Goal: Task Accomplishment & Management: Manage account settings

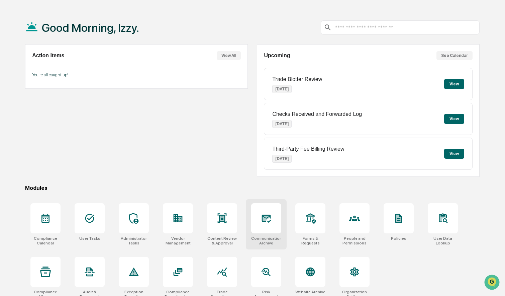
scroll to position [32, 0]
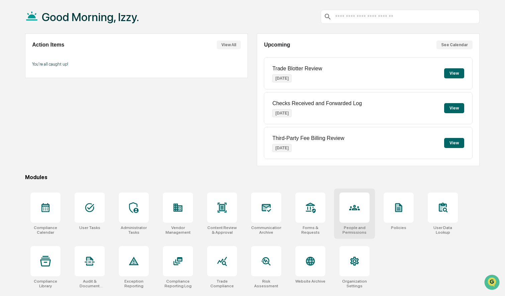
click at [354, 215] on div at bounding box center [355, 207] width 30 height 30
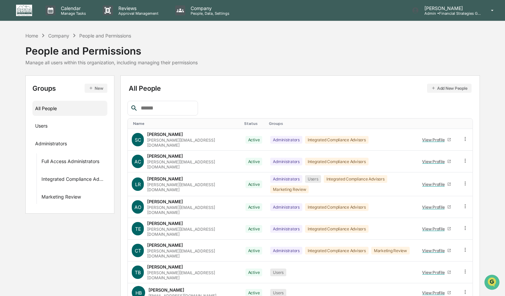
click at [154, 109] on input "text" at bounding box center [166, 108] width 57 height 9
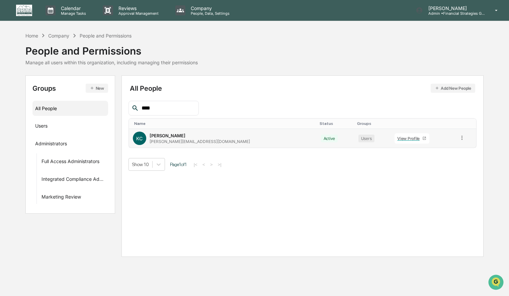
type input "****"
click at [397, 137] on div "View Profile" at bounding box center [409, 138] width 25 height 5
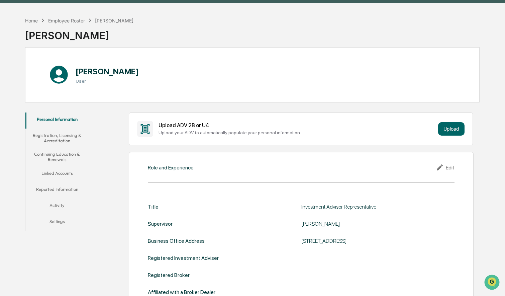
scroll to position [24, 0]
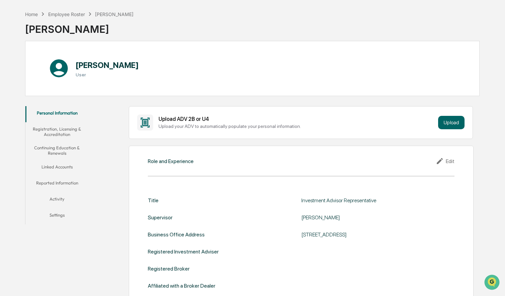
click at [69, 146] on button "Continuing Education & Renewals" at bounding box center [56, 150] width 63 height 19
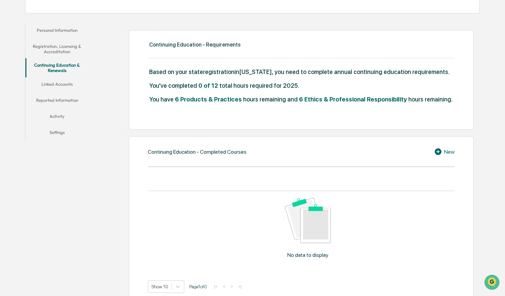
scroll to position [110, 0]
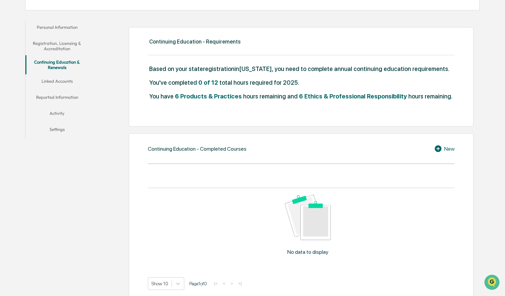
click at [440, 152] on icon at bounding box center [438, 148] width 7 height 7
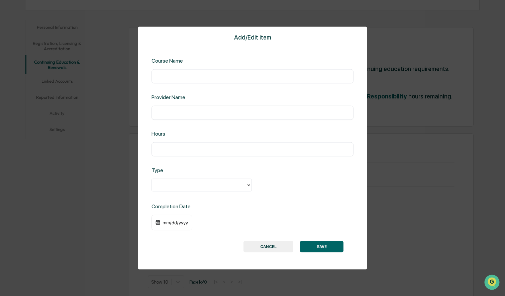
click at [178, 146] on input "text" at bounding box center [253, 149] width 192 height 7
type input "*"
click at [159, 183] on div at bounding box center [199, 185] width 88 height 8
click at [165, 202] on div "Ethics & Professional Responsibility" at bounding box center [202, 199] width 100 height 13
click at [163, 220] on div "mm/dd/yyyy" at bounding box center [175, 222] width 27 height 5
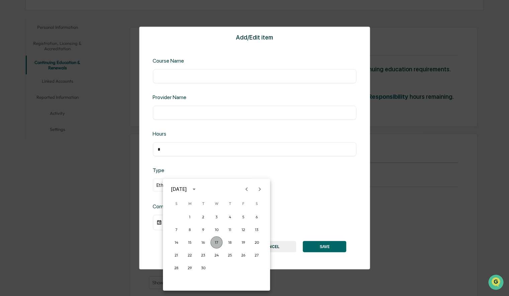
click at [215, 243] on button "17" at bounding box center [216, 242] width 12 height 12
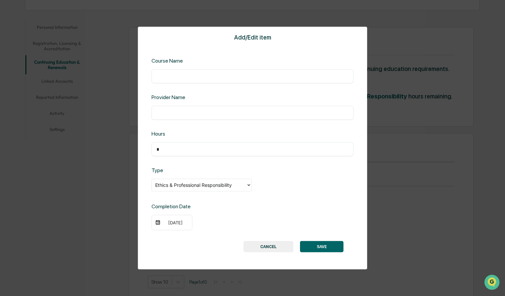
click at [324, 245] on button "SAVE" at bounding box center [321, 246] width 43 height 11
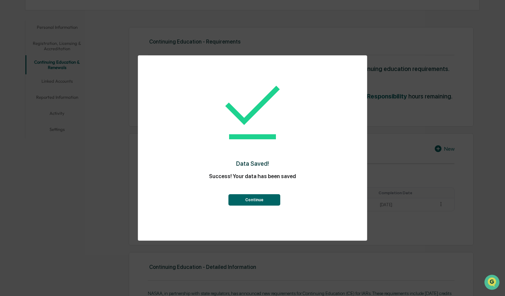
click at [260, 196] on button "Continue" at bounding box center [255, 199] width 52 height 11
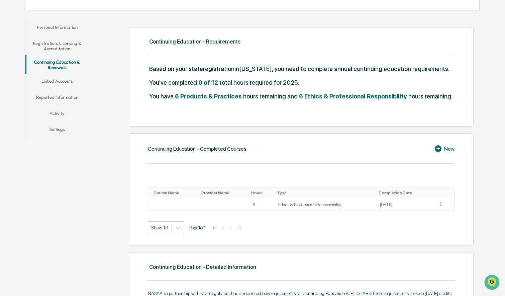
click at [442, 153] on icon at bounding box center [439, 149] width 10 height 8
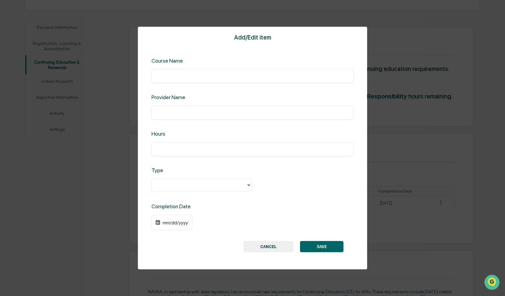
click at [219, 150] on input "text" at bounding box center [253, 149] width 192 height 7
type input "*"
click at [160, 184] on div at bounding box center [199, 185] width 88 height 8
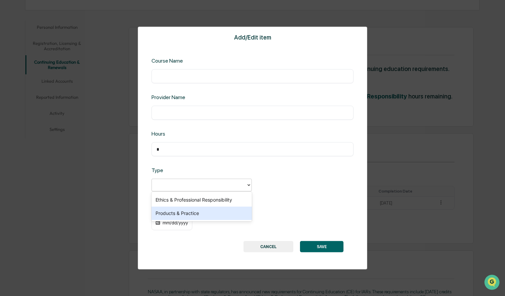
click at [163, 213] on div "Products & Practice" at bounding box center [202, 212] width 100 height 13
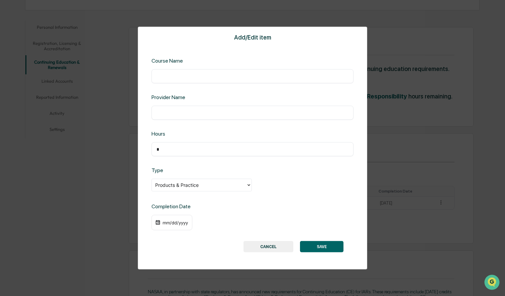
click at [163, 220] on div "mm/dd/yyyy" at bounding box center [175, 222] width 27 height 5
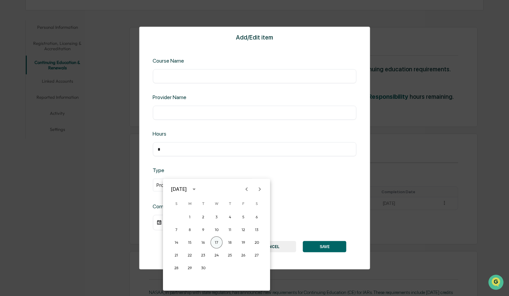
click at [214, 240] on button "17" at bounding box center [216, 242] width 12 height 12
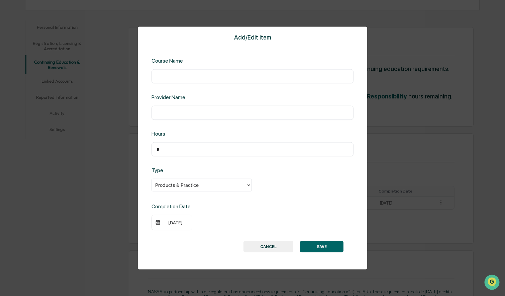
click at [318, 244] on button "SAVE" at bounding box center [321, 246] width 43 height 11
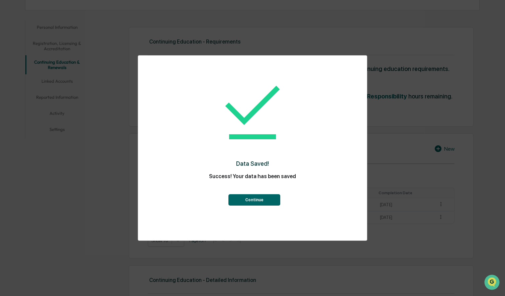
click at [247, 199] on button "Continue" at bounding box center [255, 199] width 52 height 11
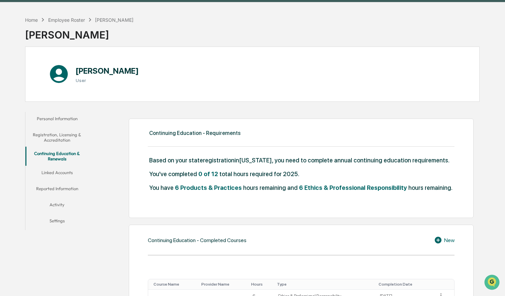
scroll to position [0, 0]
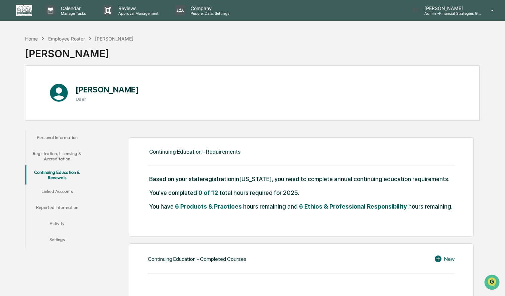
click at [57, 38] on div "Employee Roster" at bounding box center [66, 39] width 37 height 6
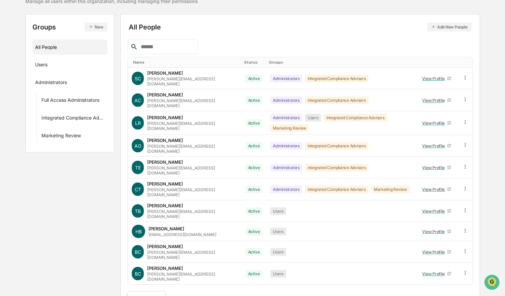
scroll to position [115, 0]
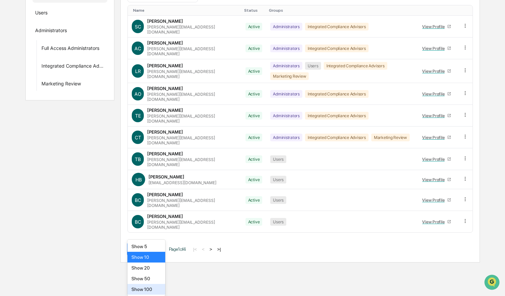
click at [157, 262] on body "Calendar Manage Tasks Reviews Approval Management Company People, Data, Setting…" at bounding box center [252, 74] width 505 height 375
click at [153, 270] on div "Show 20" at bounding box center [146, 267] width 38 height 11
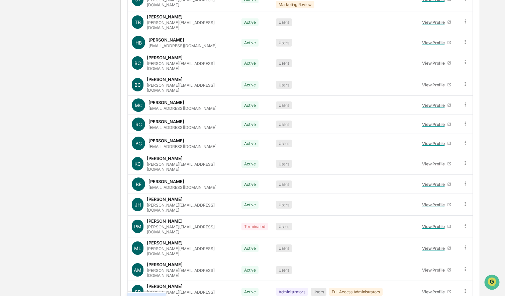
scroll to position [306, 0]
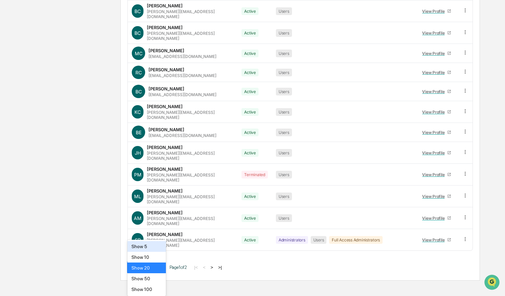
click at [154, 281] on div "Show 50" at bounding box center [146, 278] width 38 height 11
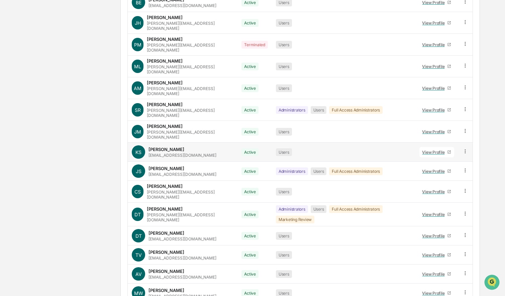
scroll to position [454, 0]
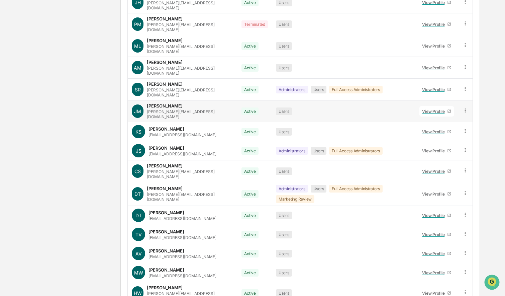
click at [427, 109] on div "View Profile" at bounding box center [434, 111] width 25 height 5
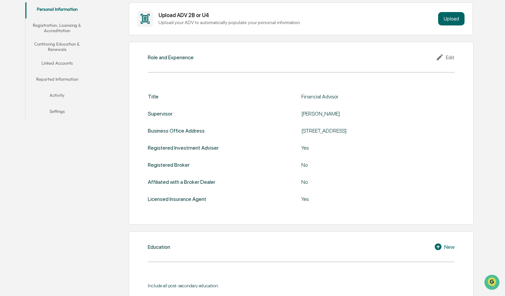
scroll to position [119, 0]
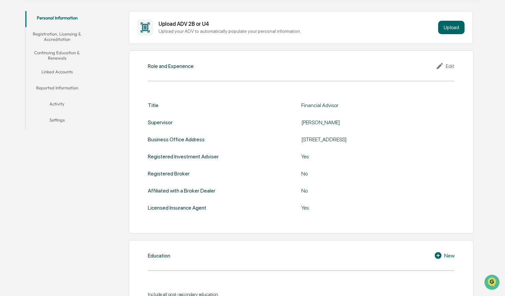
click at [69, 51] on button "Continuing Education & Renewals" at bounding box center [56, 55] width 63 height 19
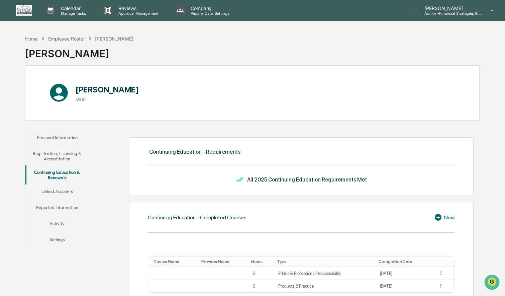
click at [78, 38] on div "Employee Roster" at bounding box center [66, 39] width 37 height 6
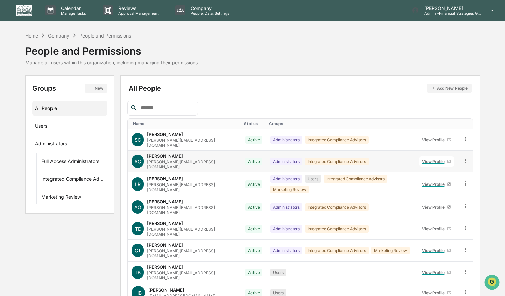
scroll to position [61, 0]
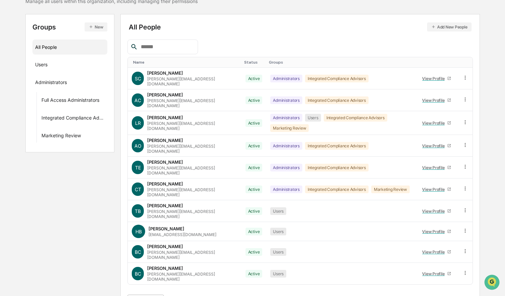
click at [158, 284] on body "Calendar Manage Tasks Reviews Approval Management Company People, Data, Setting…" at bounding box center [252, 126] width 505 height 375
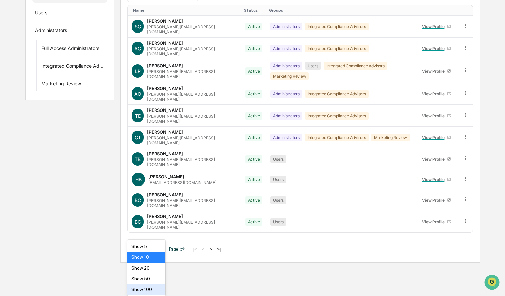
click at [152, 288] on div "Show 100" at bounding box center [146, 289] width 38 height 11
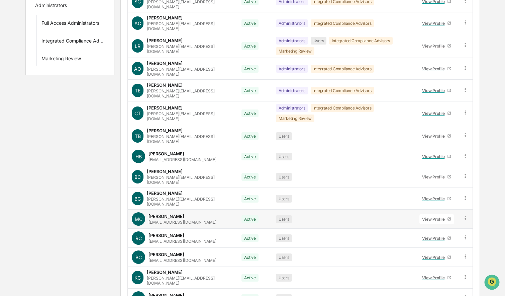
scroll to position [143, 0]
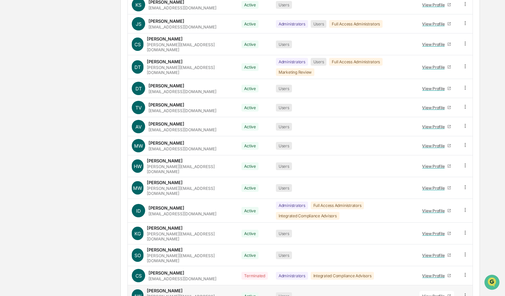
click at [432, 291] on link "View Profile" at bounding box center [437, 296] width 35 height 10
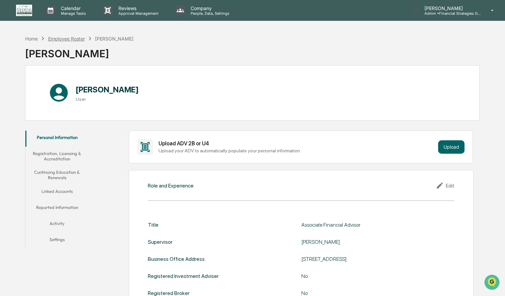
click at [77, 37] on div "Employee Roster" at bounding box center [66, 39] width 37 height 6
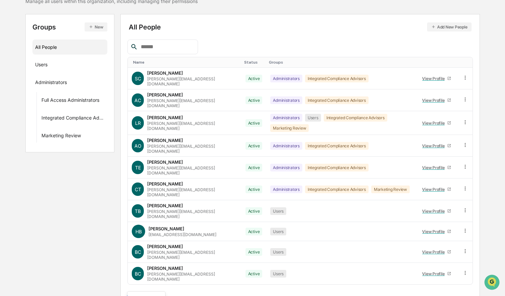
scroll to position [115, 0]
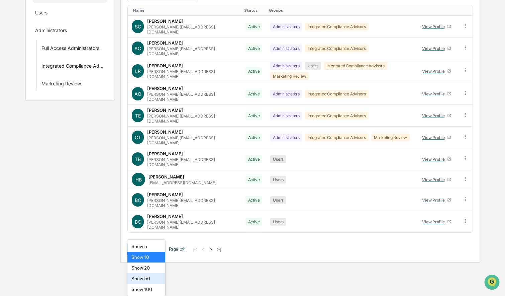
click at [160, 262] on body "Calendar Manage Tasks Reviews Approval Management Company People, Data, Setting…" at bounding box center [252, 74] width 505 height 375
click at [145, 289] on div "Show 100" at bounding box center [146, 289] width 38 height 11
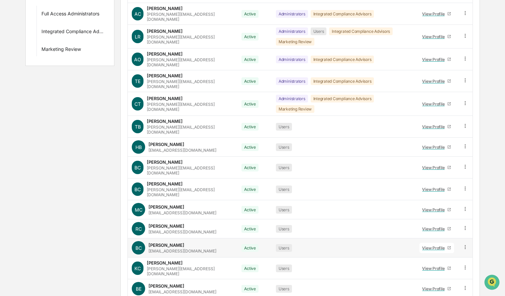
scroll to position [149, 0]
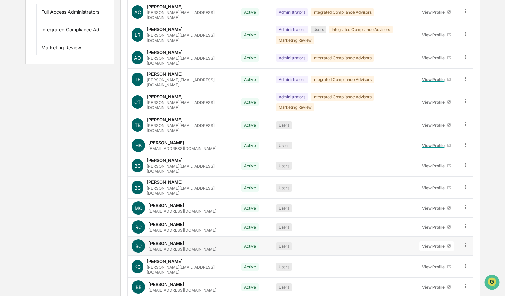
click at [434, 241] on link "View Profile" at bounding box center [437, 246] width 35 height 10
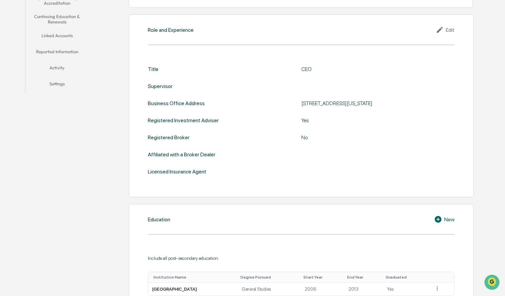
scroll to position [127, 0]
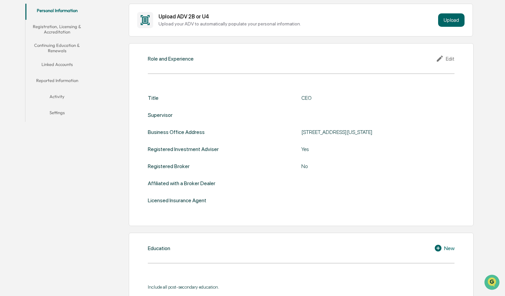
click at [60, 44] on button "Continuing Education & Renewals" at bounding box center [56, 47] width 63 height 19
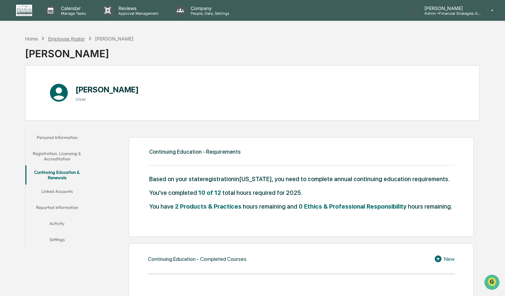
click at [63, 37] on div "Employee Roster" at bounding box center [66, 39] width 37 height 6
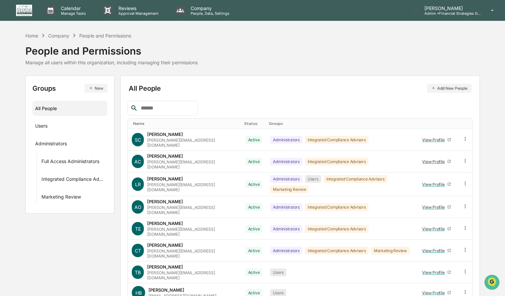
scroll to position [61, 0]
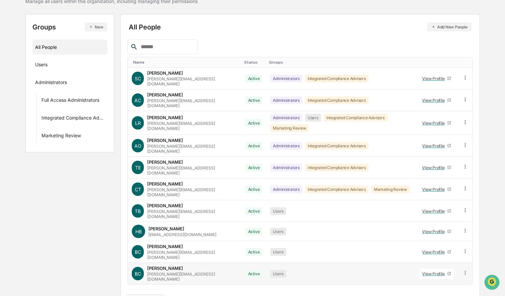
click at [427, 271] on div "View Profile" at bounding box center [434, 273] width 25 height 5
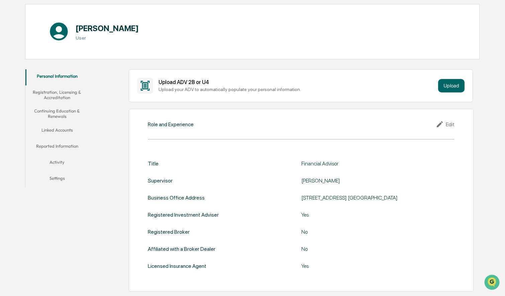
click at [63, 113] on button "Continuing Education & Renewals" at bounding box center [56, 113] width 63 height 19
